Goal: Navigation & Orientation: Find specific page/section

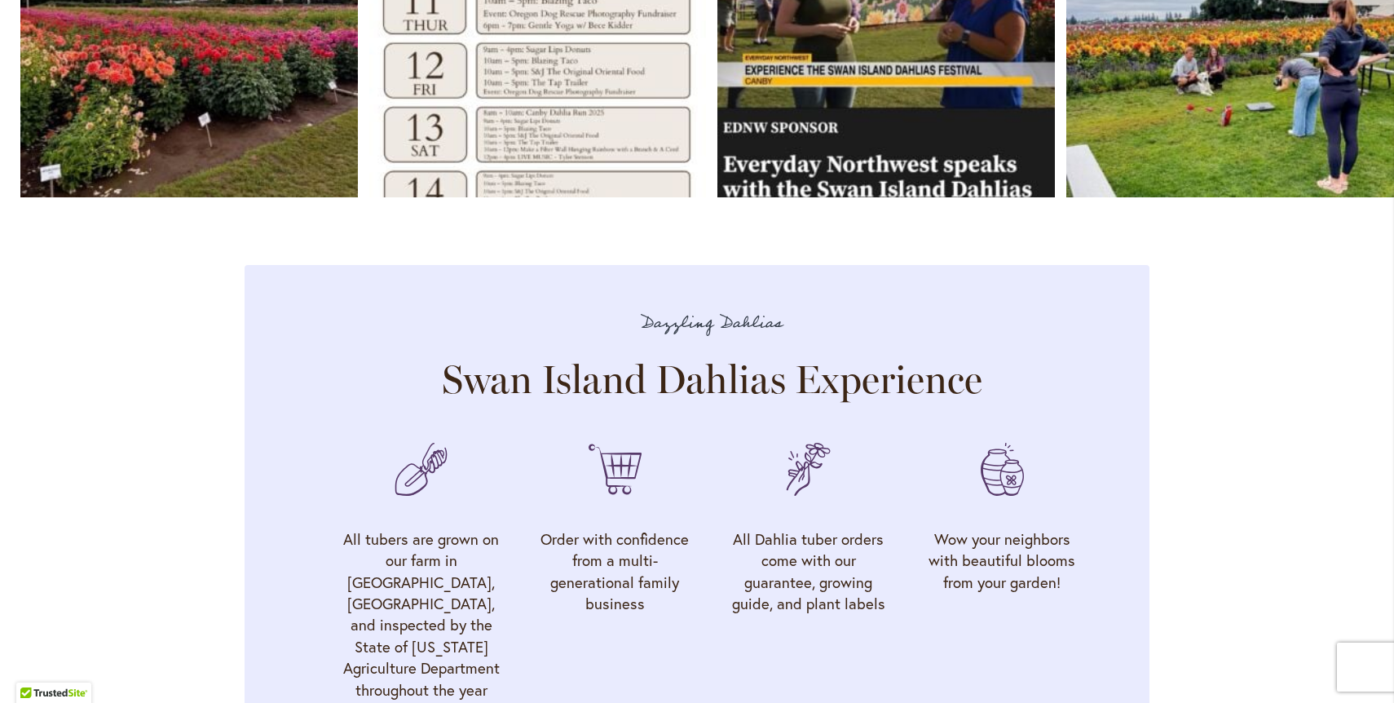
scroll to position [4939, 0]
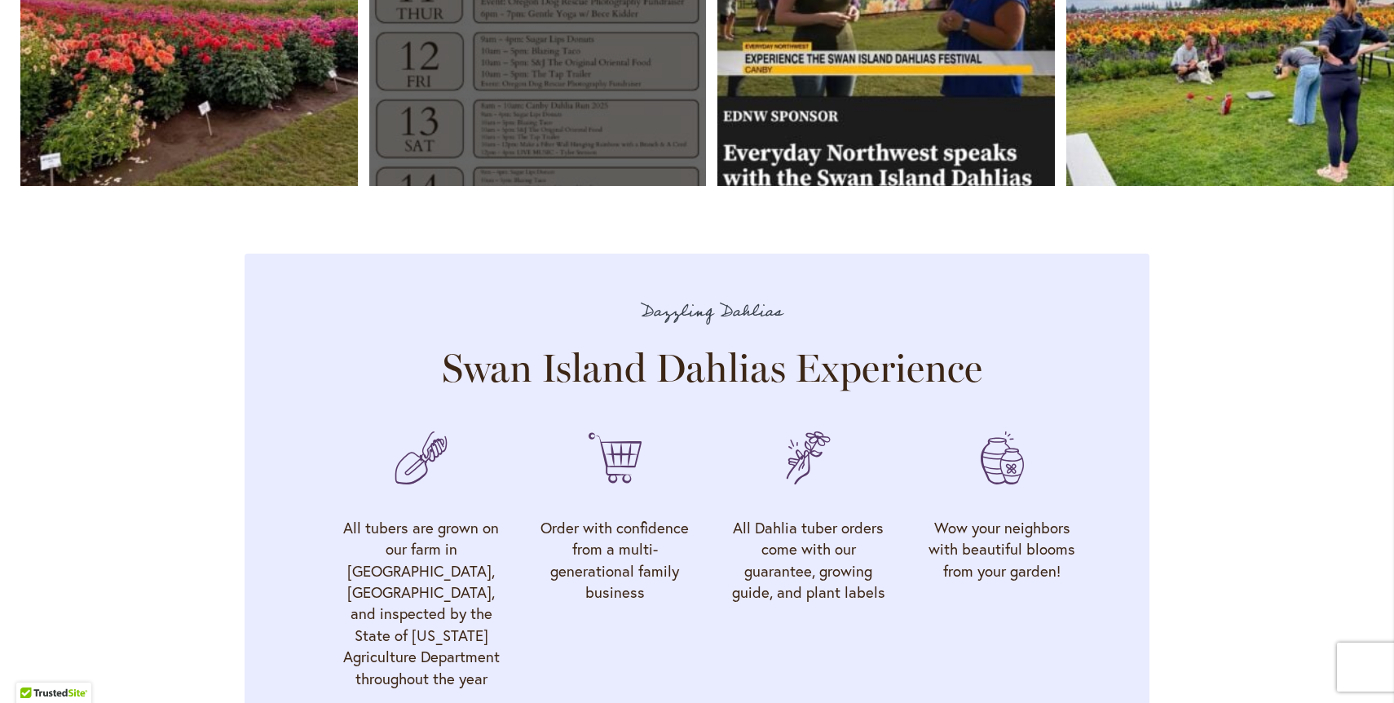
click at [526, 141] on link "Open" at bounding box center [538, 17] width 338 height 338
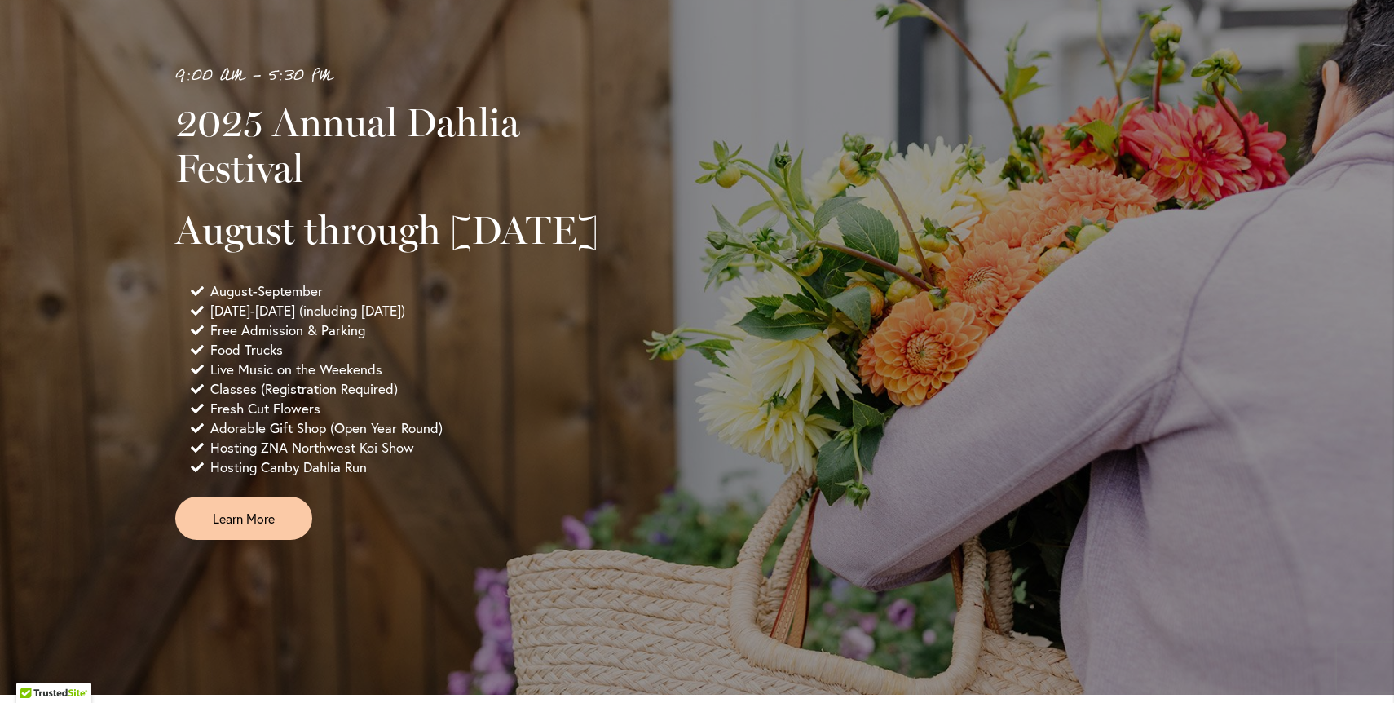
scroll to position [0, 0]
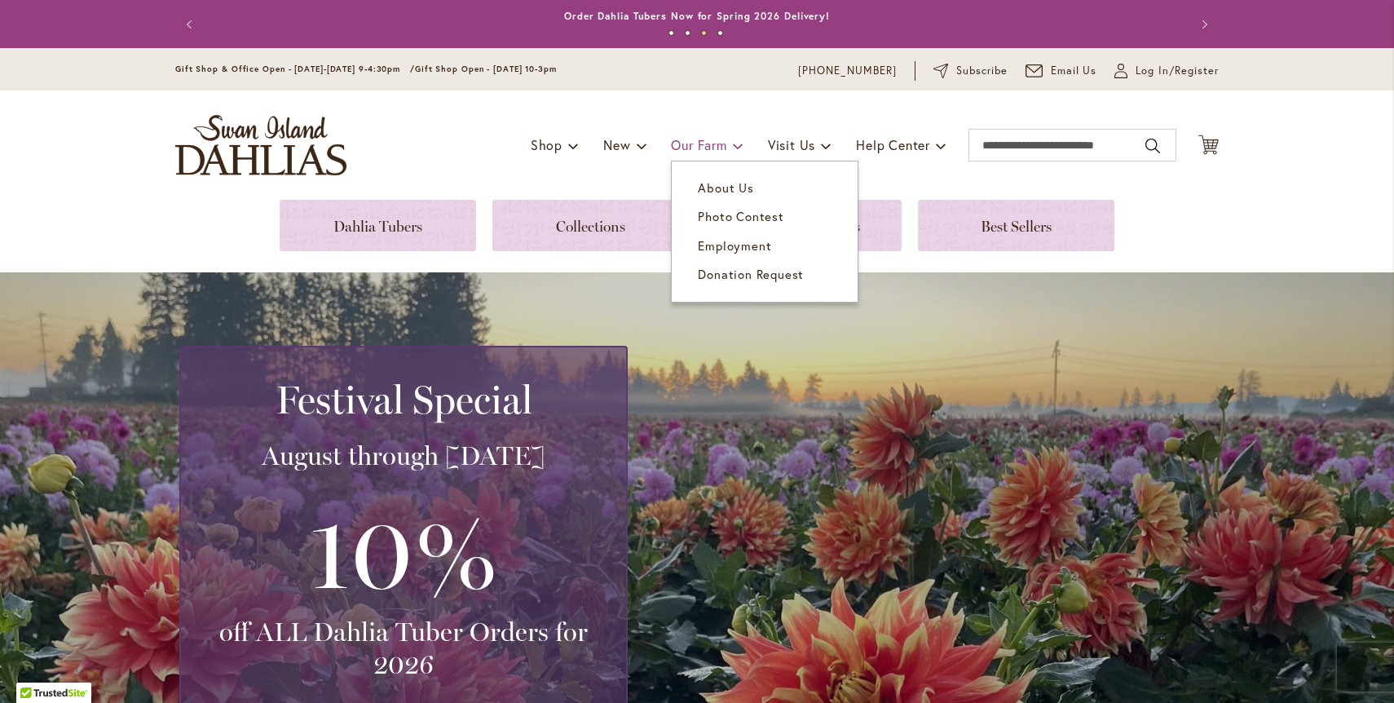
click at [733, 145] on span at bounding box center [738, 145] width 11 height 26
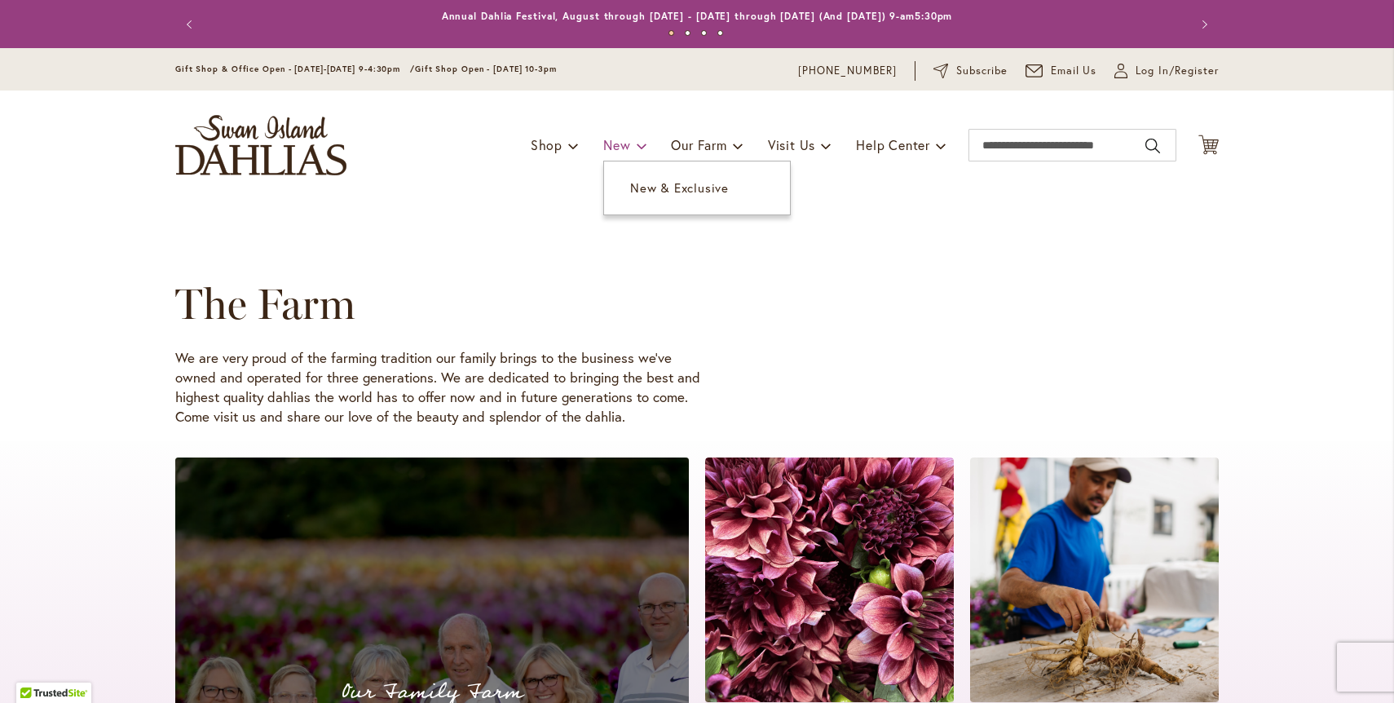
click at [637, 145] on span at bounding box center [642, 145] width 11 height 26
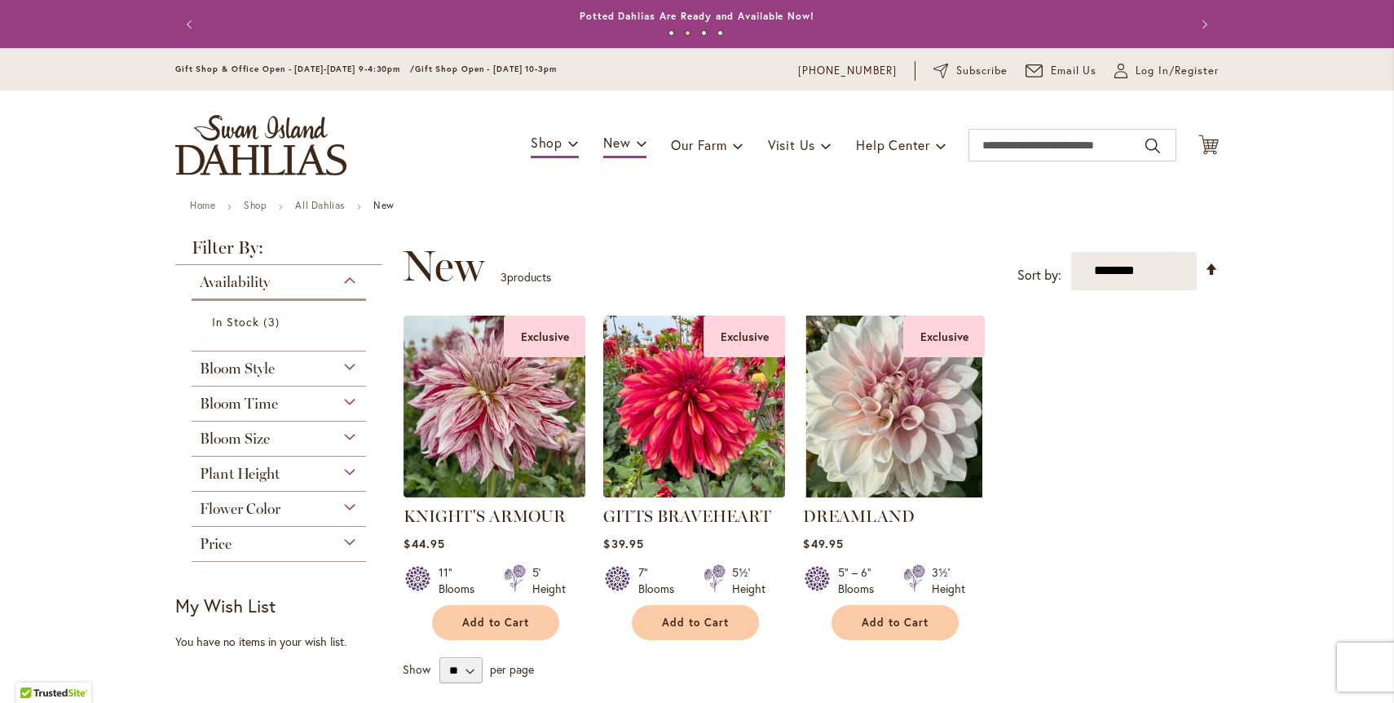
click at [313, 152] on img "store logo" at bounding box center [260, 145] width 171 height 60
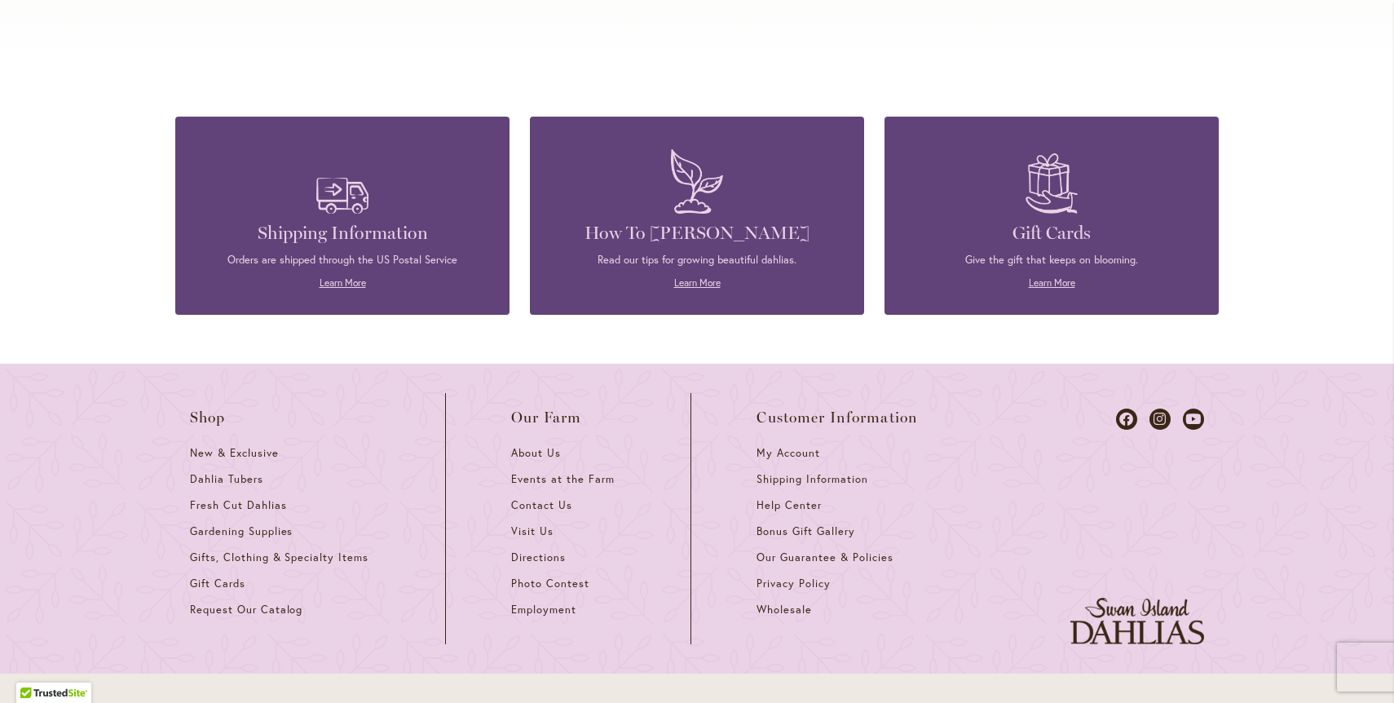
scroll to position [7117, 0]
